Goal: Task Accomplishment & Management: Use online tool/utility

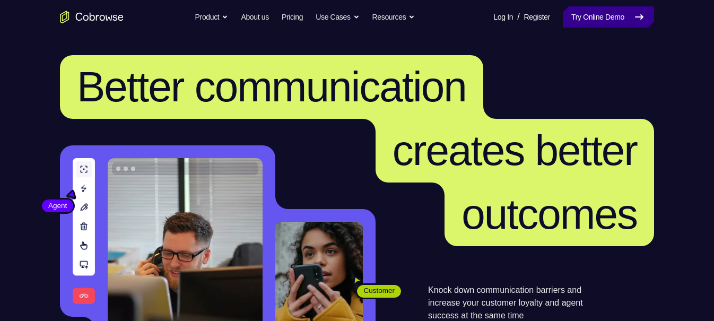
click at [636, 14] on link "Try Online Demo" at bounding box center [608, 16] width 91 height 21
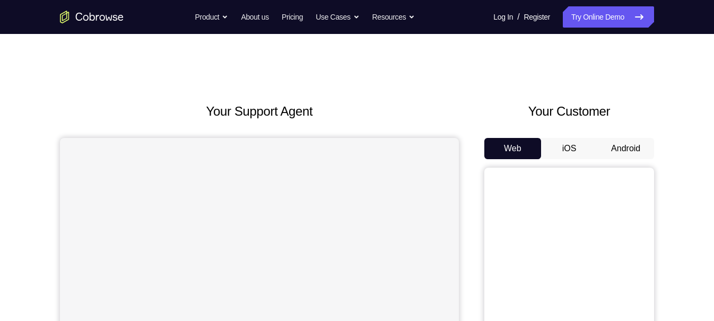
click at [628, 138] on button "Android" at bounding box center [626, 148] width 57 height 21
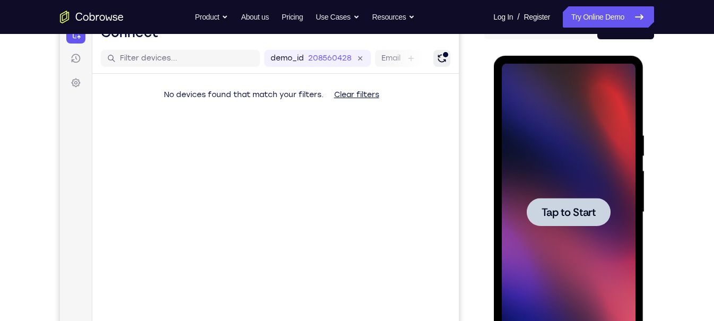
click at [555, 222] on div at bounding box center [568, 212] width 84 height 28
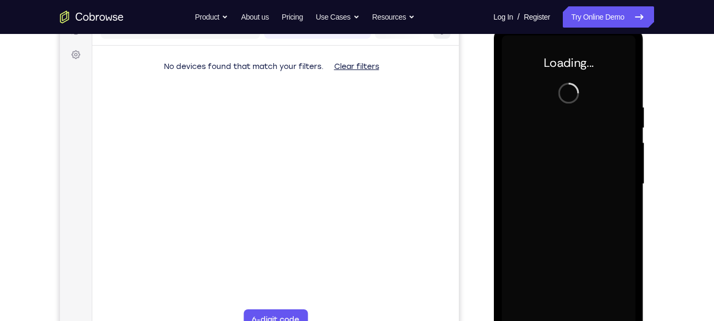
scroll to position [149, 0]
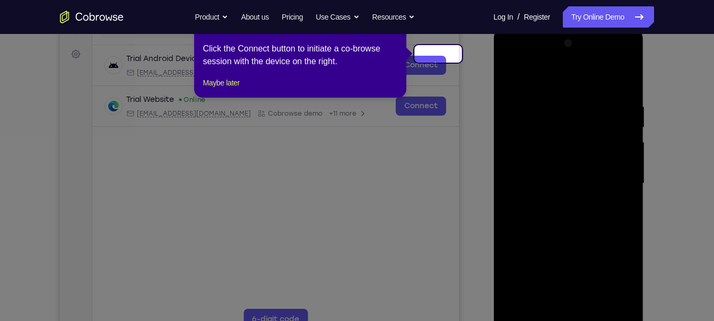
click at [572, 321] on div at bounding box center [569, 183] width 134 height 297
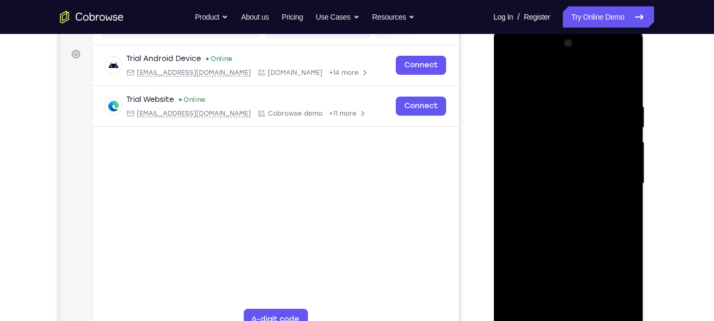
click at [625, 277] on div at bounding box center [569, 183] width 134 height 297
click at [548, 77] on div at bounding box center [569, 183] width 134 height 297
click at [525, 149] on div at bounding box center [569, 183] width 134 height 297
click at [573, 186] on div at bounding box center [569, 183] width 134 height 297
click at [572, 198] on div at bounding box center [569, 183] width 134 height 297
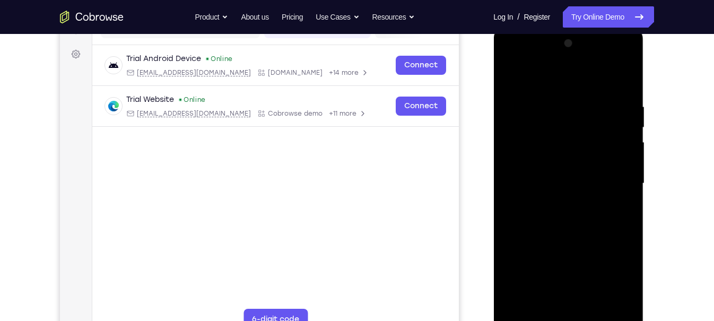
click at [616, 82] on div at bounding box center [569, 183] width 134 height 297
click at [592, 304] on div at bounding box center [569, 183] width 134 height 297
click at [528, 127] on div at bounding box center [569, 183] width 134 height 297
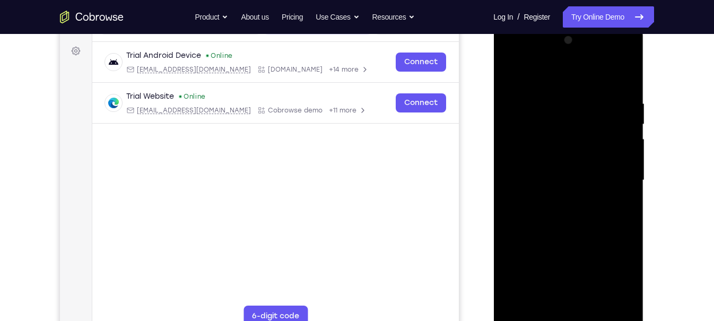
scroll to position [153, 0]
click at [552, 79] on div at bounding box center [569, 179] width 134 height 297
click at [591, 126] on div at bounding box center [569, 179] width 134 height 297
click at [565, 123] on div at bounding box center [569, 179] width 134 height 297
click at [517, 147] on div at bounding box center [569, 179] width 134 height 297
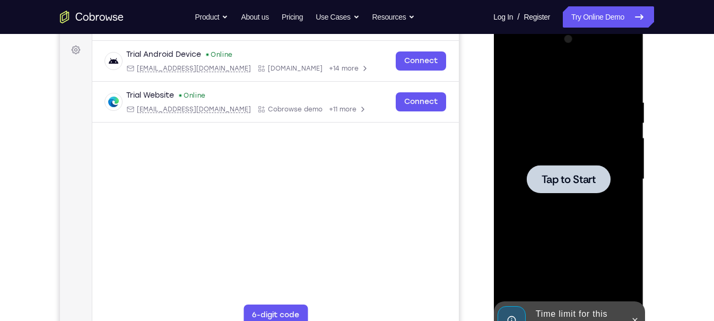
click at [533, 157] on div at bounding box center [569, 179] width 134 height 297
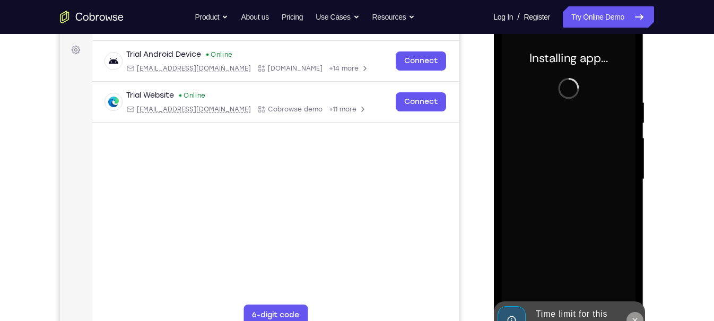
click at [638, 317] on icon at bounding box center [634, 320] width 8 height 8
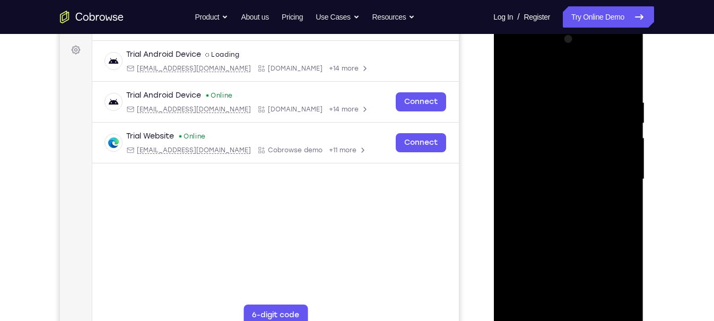
click at [569, 317] on div at bounding box center [569, 179] width 134 height 297
click at [623, 282] on div at bounding box center [569, 179] width 134 height 297
click at [524, 83] on div at bounding box center [569, 179] width 134 height 297
click at [612, 173] on div at bounding box center [569, 179] width 134 height 297
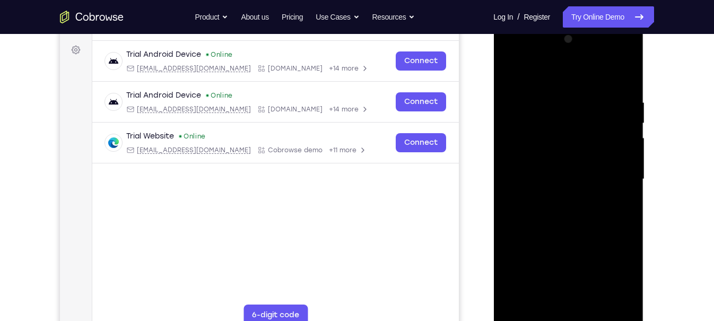
click at [560, 197] on div at bounding box center [569, 179] width 134 height 297
click at [550, 165] on div at bounding box center [569, 179] width 134 height 297
click at [552, 177] on div at bounding box center [569, 179] width 134 height 297
click at [565, 215] on div at bounding box center [569, 179] width 134 height 297
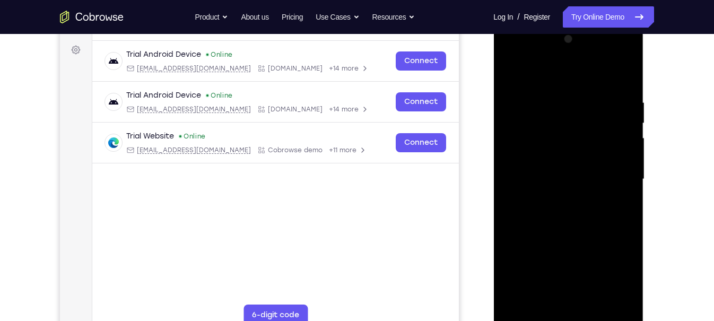
click at [550, 83] on div at bounding box center [569, 179] width 134 height 297
click at [621, 77] on div at bounding box center [569, 179] width 134 height 297
click at [624, 83] on div at bounding box center [569, 179] width 134 height 297
click at [630, 150] on div at bounding box center [569, 179] width 134 height 297
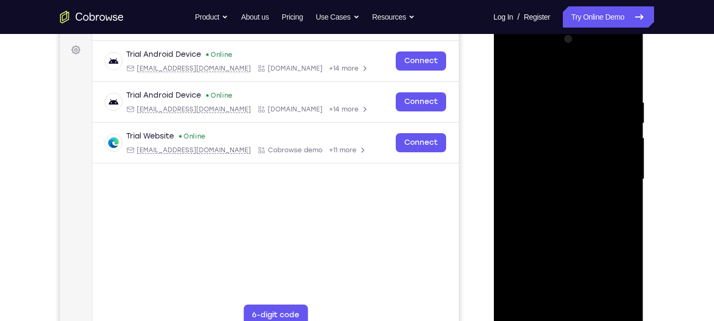
click at [630, 150] on div at bounding box center [569, 179] width 134 height 297
click at [630, 153] on div at bounding box center [569, 179] width 134 height 297
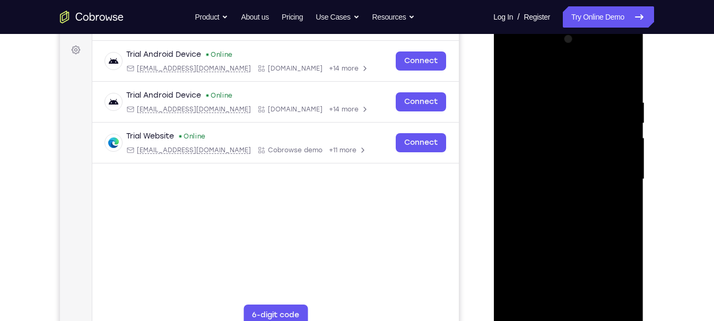
click at [631, 221] on div at bounding box center [569, 179] width 134 height 297
click at [630, 195] on div at bounding box center [569, 179] width 134 height 297
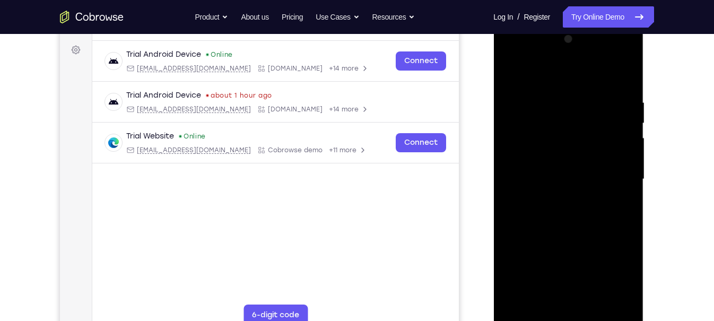
click at [630, 195] on div at bounding box center [569, 179] width 134 height 297
click at [625, 304] on div at bounding box center [569, 179] width 134 height 297
click at [632, 201] on div at bounding box center [569, 179] width 134 height 297
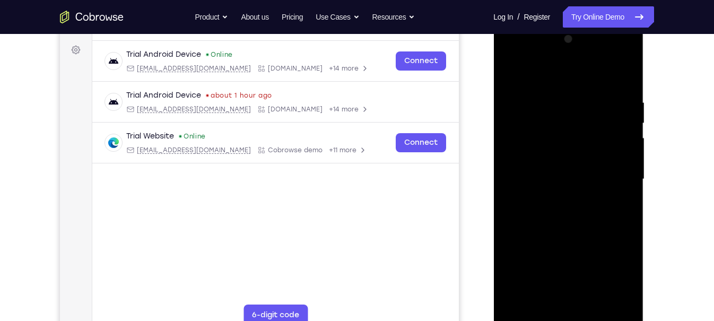
click at [630, 197] on div at bounding box center [569, 179] width 134 height 297
click at [625, 154] on div at bounding box center [569, 179] width 134 height 297
click at [625, 150] on div at bounding box center [569, 179] width 134 height 297
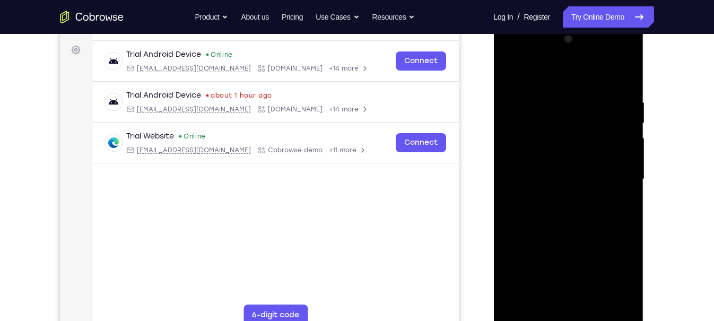
click at [625, 158] on div at bounding box center [569, 179] width 134 height 297
click at [624, 178] on div at bounding box center [569, 179] width 134 height 297
click at [627, 174] on div at bounding box center [569, 179] width 134 height 297
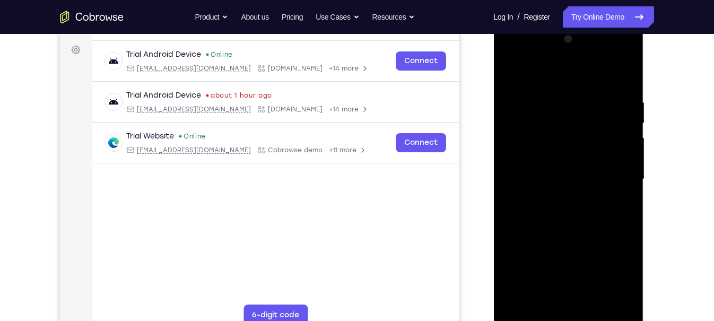
click at [627, 180] on div at bounding box center [569, 179] width 134 height 297
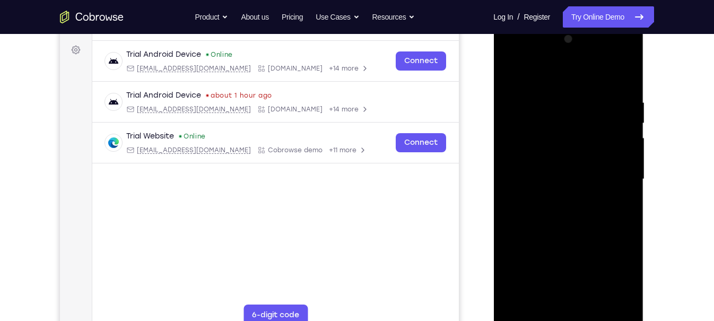
click at [627, 180] on div at bounding box center [569, 179] width 134 height 297
click at [508, 184] on div at bounding box center [569, 179] width 134 height 297
click at [630, 186] on div at bounding box center [569, 179] width 134 height 297
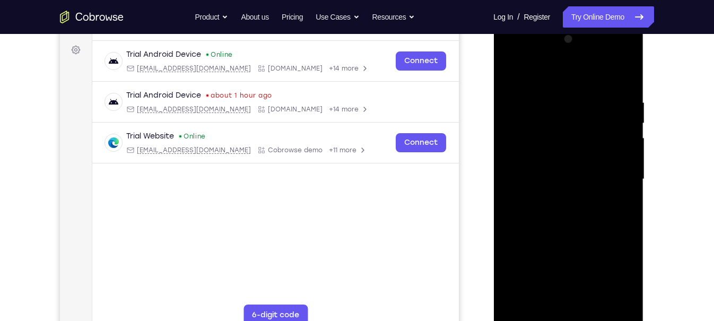
click at [630, 186] on div at bounding box center [569, 179] width 134 height 297
click at [505, 198] on div at bounding box center [569, 179] width 134 height 297
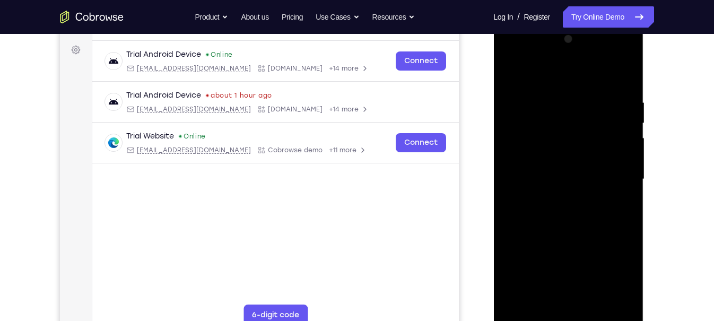
click at [505, 198] on div at bounding box center [569, 179] width 134 height 297
click at [507, 180] on div at bounding box center [569, 179] width 134 height 297
click at [506, 185] on div at bounding box center [569, 179] width 134 height 297
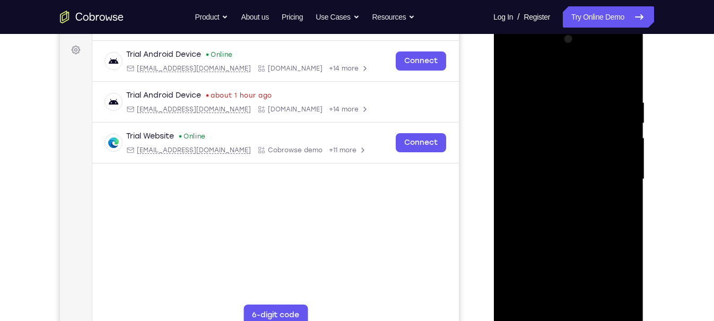
click at [506, 185] on div at bounding box center [569, 179] width 134 height 297
click at [508, 186] on div at bounding box center [569, 179] width 134 height 297
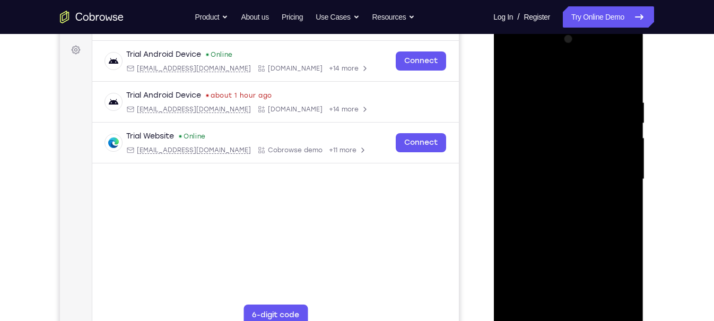
click at [583, 234] on div at bounding box center [569, 179] width 134 height 297
click at [531, 226] on div at bounding box center [569, 179] width 134 height 297
click at [633, 176] on div at bounding box center [569, 179] width 134 height 297
click at [629, 176] on div at bounding box center [569, 179] width 134 height 297
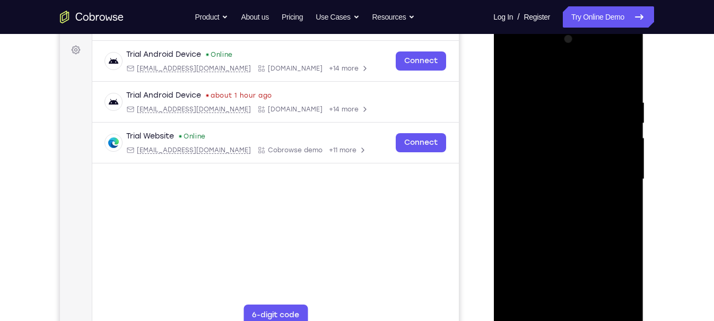
click at [629, 176] on div at bounding box center [569, 179] width 134 height 297
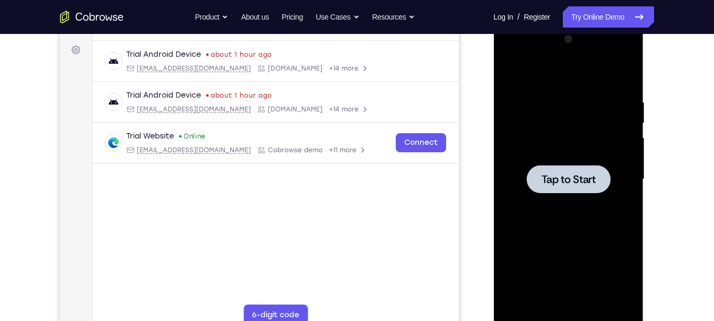
click at [583, 158] on div at bounding box center [569, 179] width 134 height 297
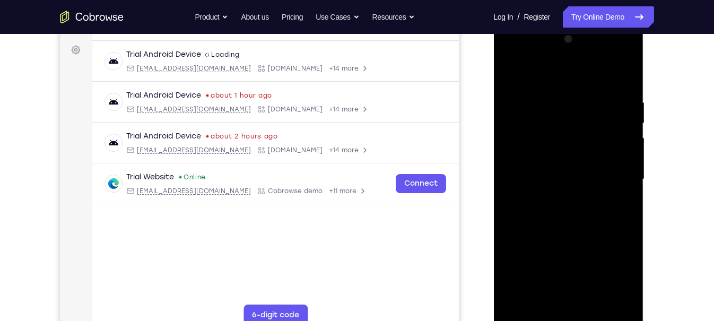
click at [563, 317] on div at bounding box center [569, 179] width 134 height 297
click at [616, 281] on div at bounding box center [569, 179] width 134 height 297
click at [524, 50] on div at bounding box center [569, 179] width 134 height 297
click at [522, 153] on div at bounding box center [569, 179] width 134 height 297
click at [586, 178] on div at bounding box center [569, 179] width 134 height 297
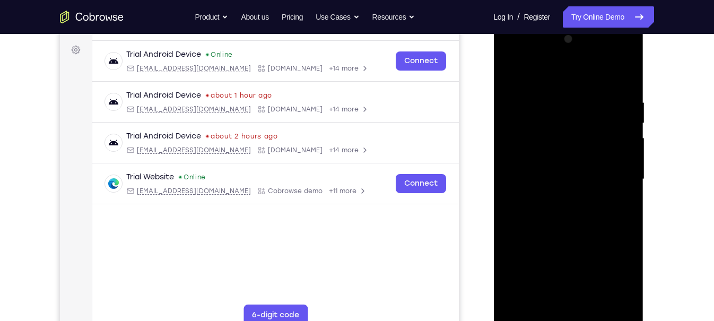
click at [586, 188] on div at bounding box center [569, 179] width 134 height 297
click at [566, 317] on div at bounding box center [569, 179] width 134 height 297
click at [614, 270] on div at bounding box center [569, 179] width 134 height 297
click at [574, 305] on div at bounding box center [569, 179] width 134 height 297
click at [588, 210] on div at bounding box center [569, 179] width 134 height 297
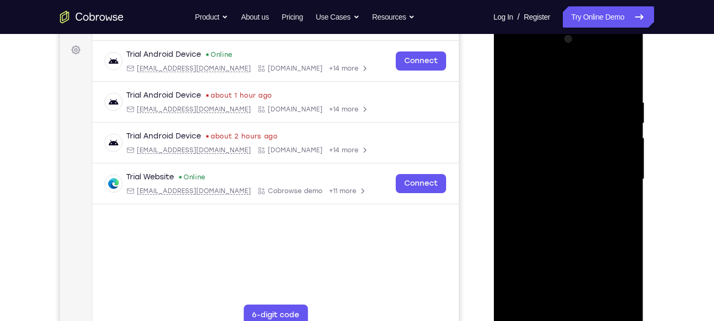
click at [513, 71] on div at bounding box center [569, 179] width 134 height 297
click at [552, 101] on div at bounding box center [569, 179] width 134 height 297
click at [554, 102] on div at bounding box center [569, 179] width 134 height 297
click at [529, 126] on div at bounding box center [569, 179] width 134 height 297
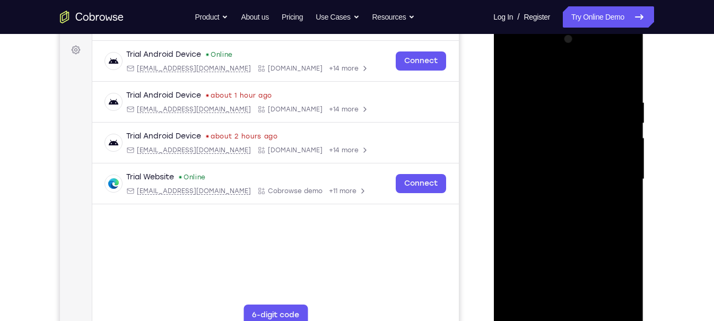
click at [528, 132] on div at bounding box center [569, 179] width 134 height 297
click at [515, 144] on div at bounding box center [569, 179] width 134 height 297
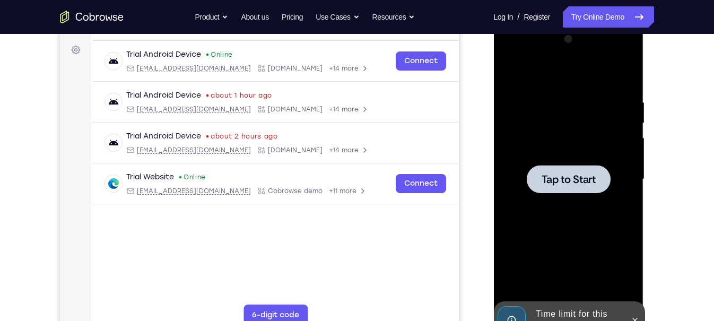
scroll to position [177, 0]
